Goal: Information Seeking & Learning: Learn about a topic

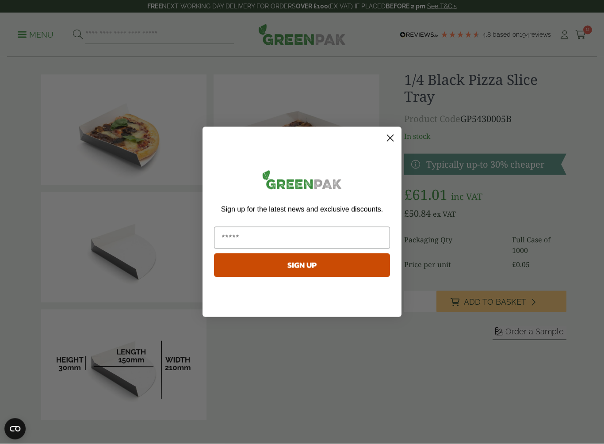
scroll to position [4, 0]
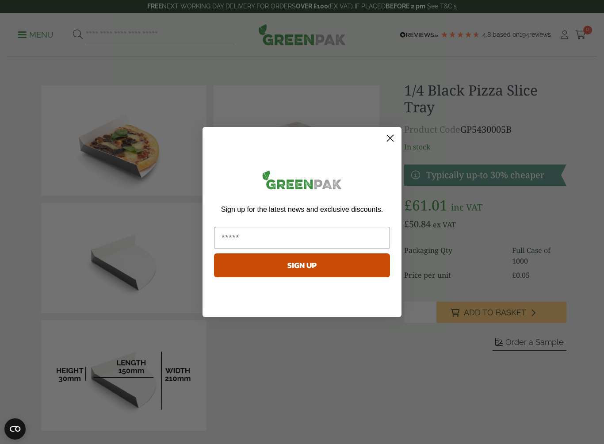
click at [393, 137] on circle "Close dialog" at bounding box center [390, 138] width 15 height 15
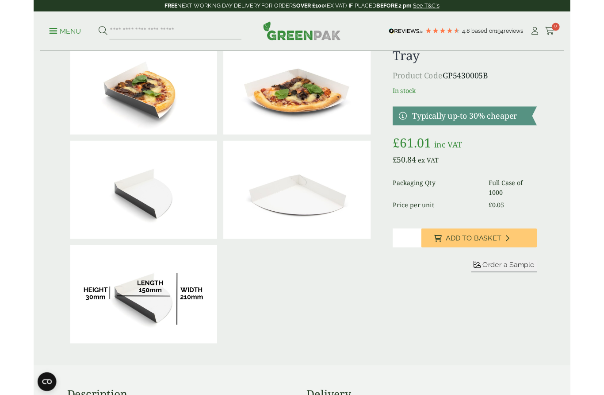
scroll to position [0, 0]
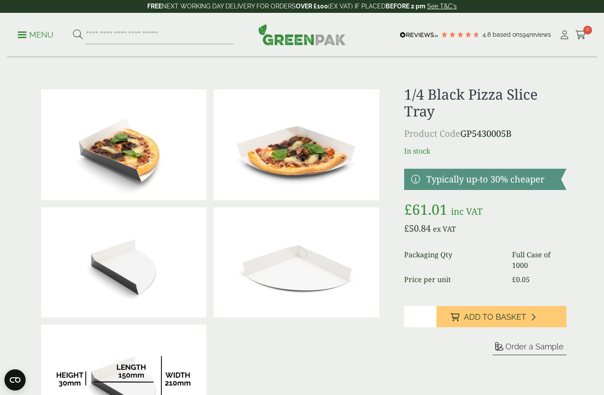
click at [30, 36] on p "Menu" at bounding box center [36, 35] width 36 height 11
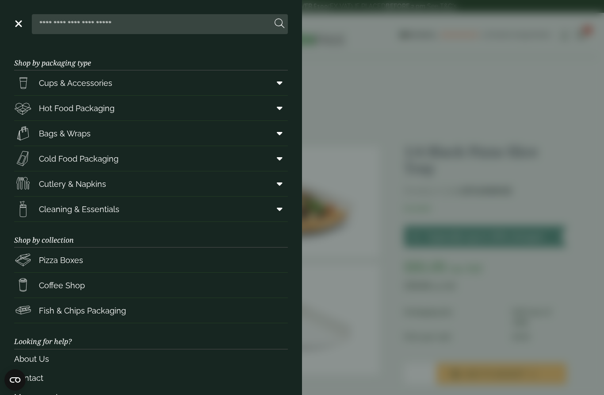
click at [109, 212] on span "Cleaning & Essentials" at bounding box center [79, 209] width 81 height 12
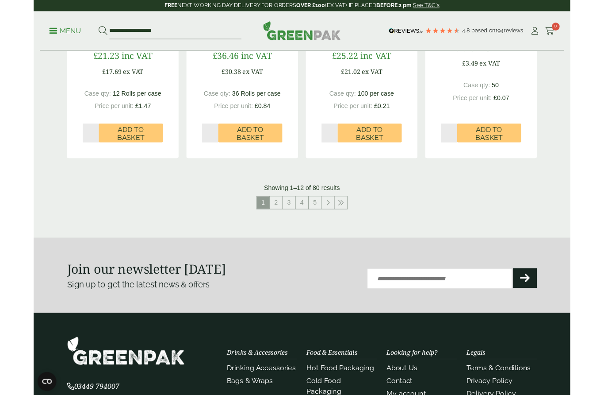
scroll to position [911, 0]
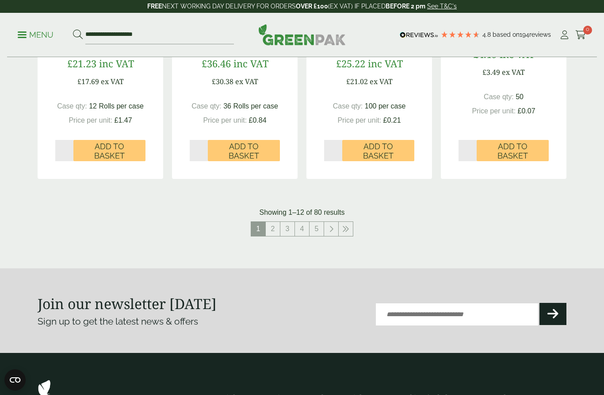
click at [277, 226] on link "2" at bounding box center [273, 229] width 14 height 14
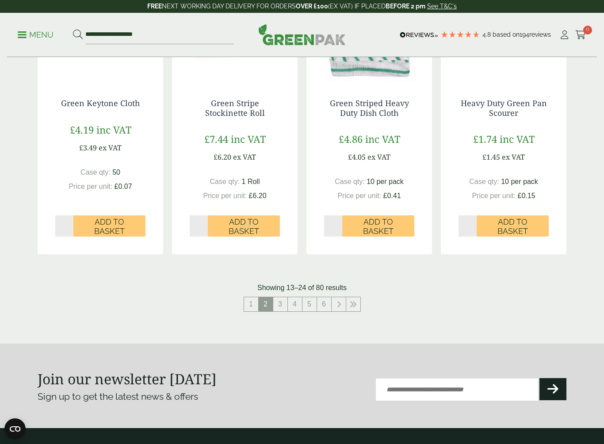
scroll to position [857, 0]
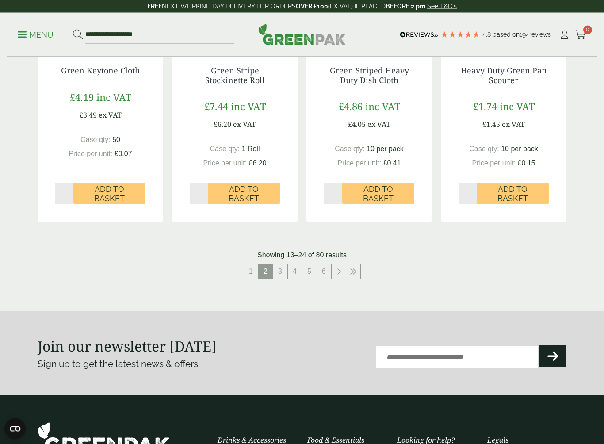
click at [281, 273] on link "3" at bounding box center [280, 272] width 14 height 14
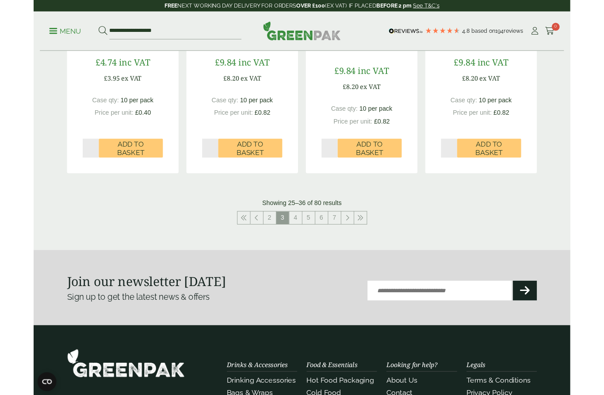
scroll to position [892, 0]
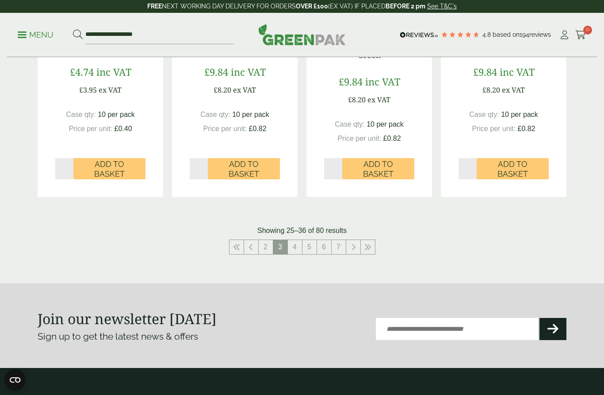
click at [297, 251] on link "4" at bounding box center [295, 247] width 14 height 14
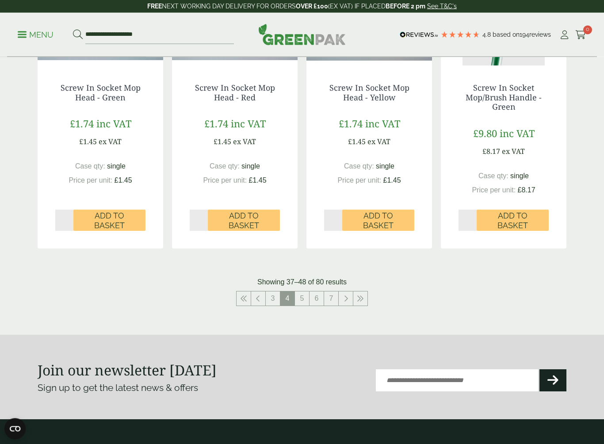
scroll to position [870, 0]
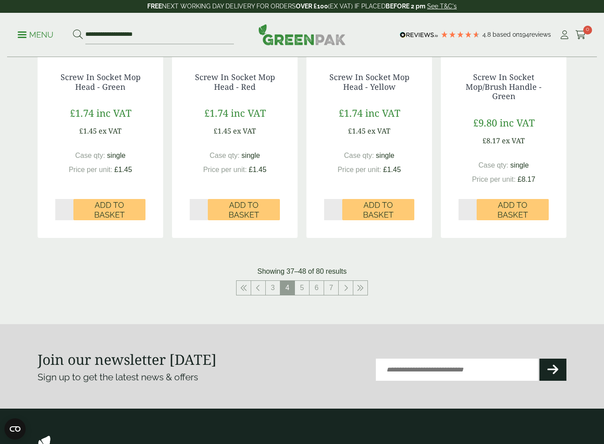
click at [307, 288] on link "5" at bounding box center [302, 288] width 14 height 14
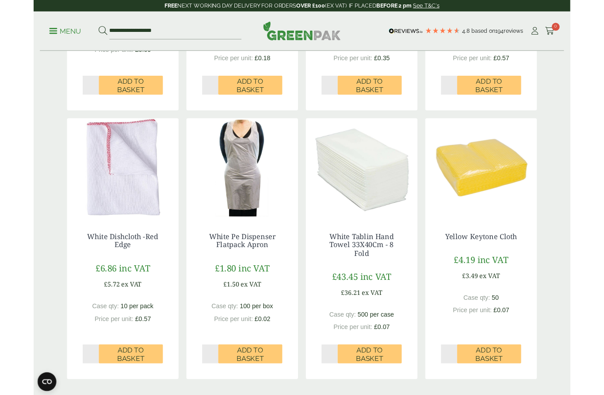
scroll to position [672, 0]
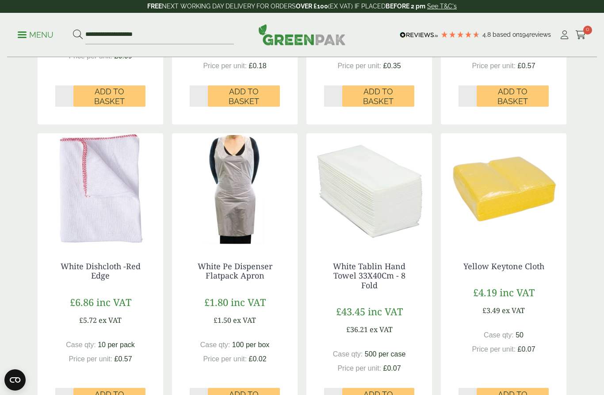
click at [327, 304] on div "£43.45 inc VAT £36.21 ex VAT" at bounding box center [369, 319] width 90 height 31
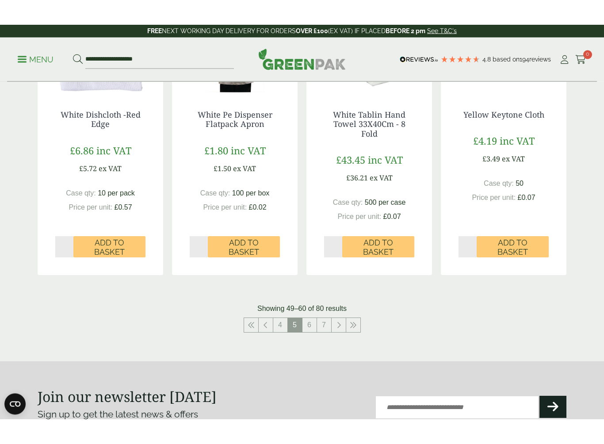
scroll to position [847, 0]
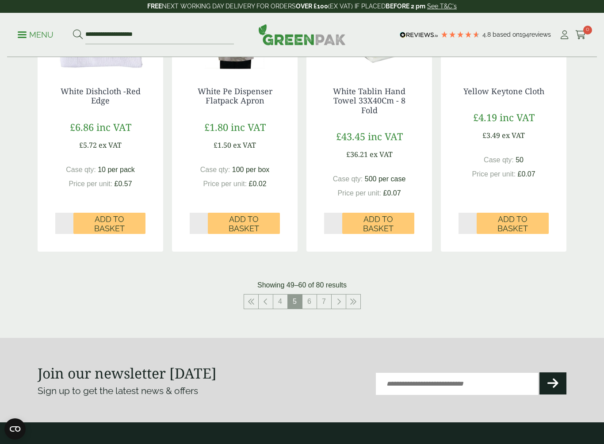
click at [314, 295] on link "6" at bounding box center [310, 302] width 14 height 14
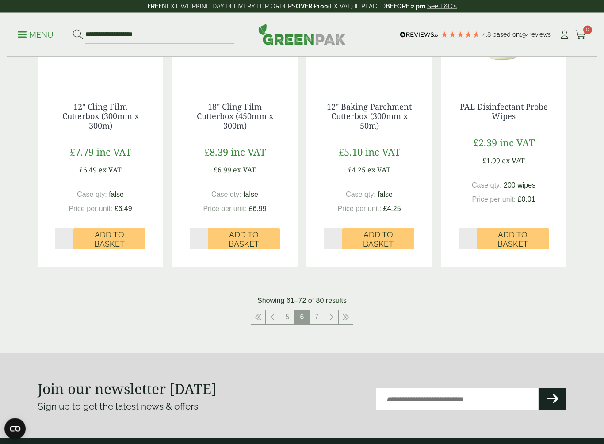
scroll to position [846, 0]
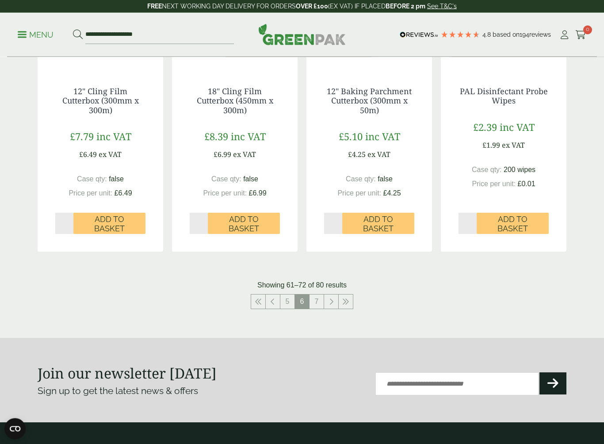
click at [325, 300] on link at bounding box center [331, 302] width 14 height 14
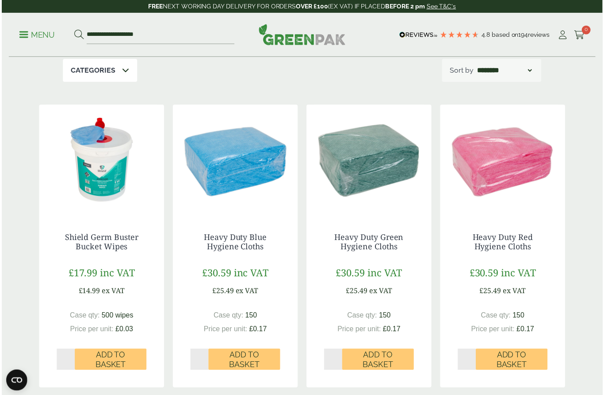
scroll to position [111, 0]
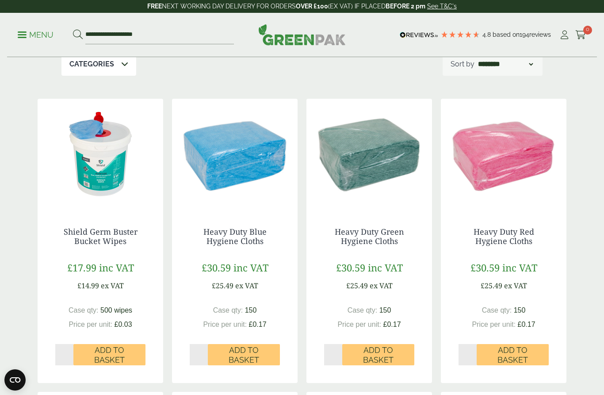
click at [110, 235] on link "Shield Germ Buster Bucket Wipes" at bounding box center [101, 236] width 74 height 20
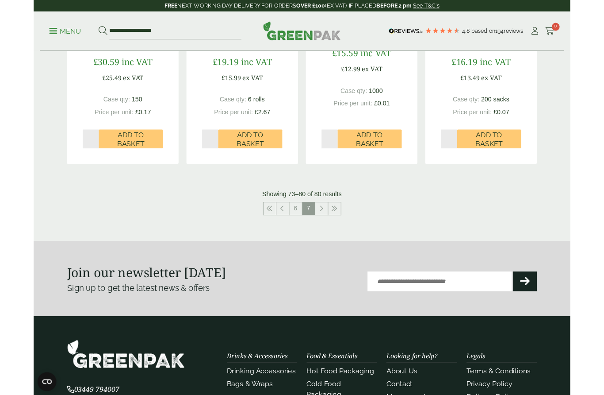
scroll to position [599, 0]
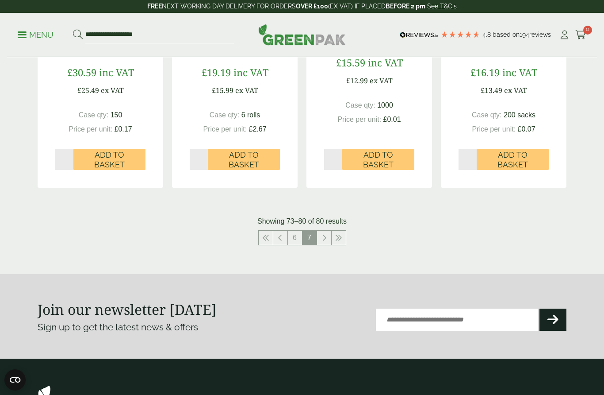
click at [325, 239] on icon at bounding box center [324, 237] width 4 height 7
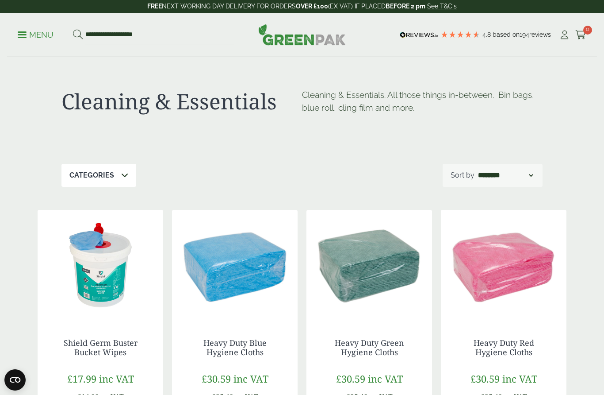
click at [27, 31] on p "Menu" at bounding box center [36, 35] width 36 height 11
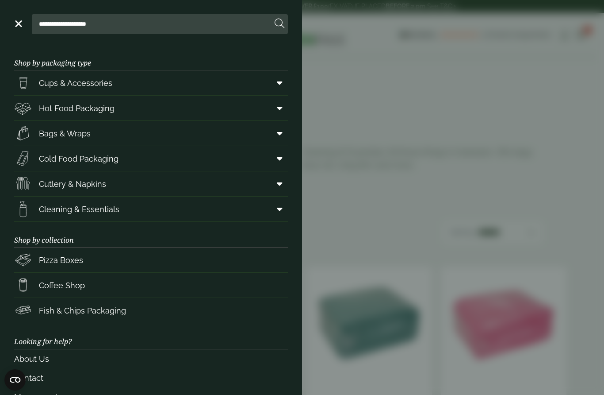
click at [85, 259] on link "Pizza Boxes" at bounding box center [151, 259] width 274 height 25
click at [76, 285] on span "Coffee Shop" at bounding box center [62, 285] width 46 height 12
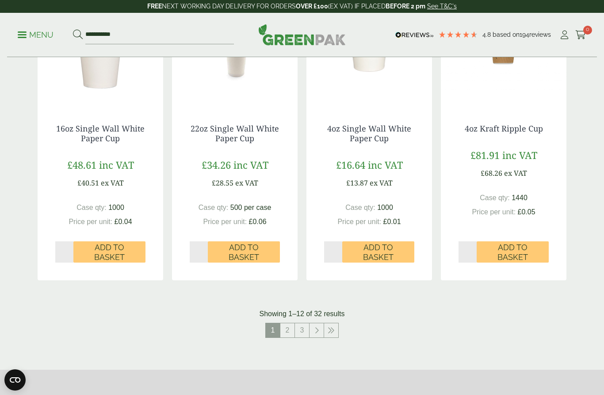
scroll to position [760, 0]
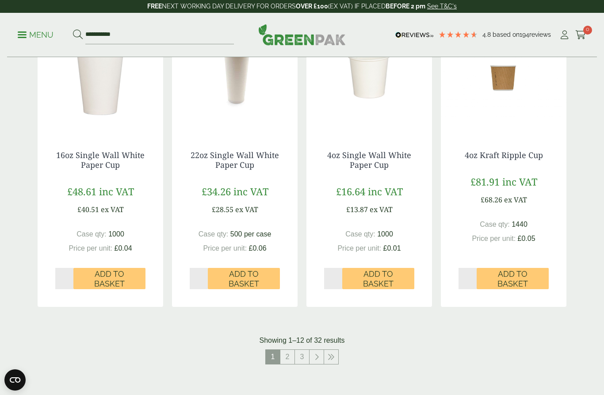
click at [384, 354] on nav "1 2 3" at bounding box center [302, 358] width 529 height 18
click at [286, 357] on link "2" at bounding box center [288, 357] width 14 height 14
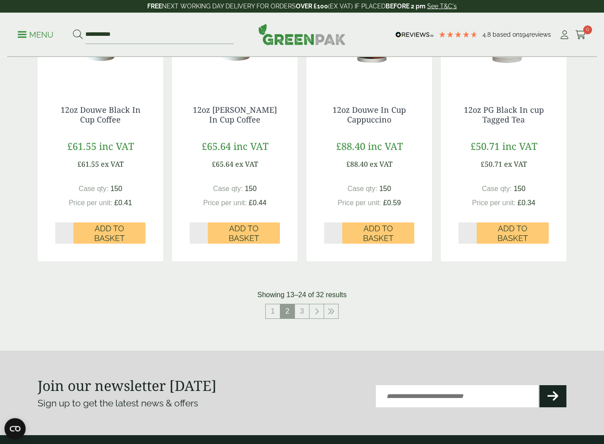
scroll to position [805, 0]
click at [304, 313] on link "3" at bounding box center [302, 311] width 14 height 14
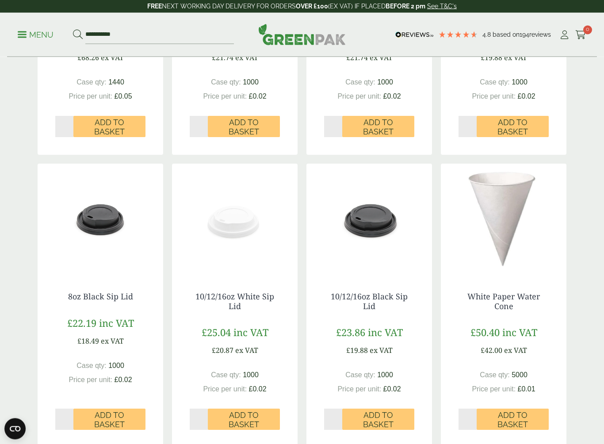
scroll to position [330, 0]
